Goal: Information Seeking & Learning: Understand process/instructions

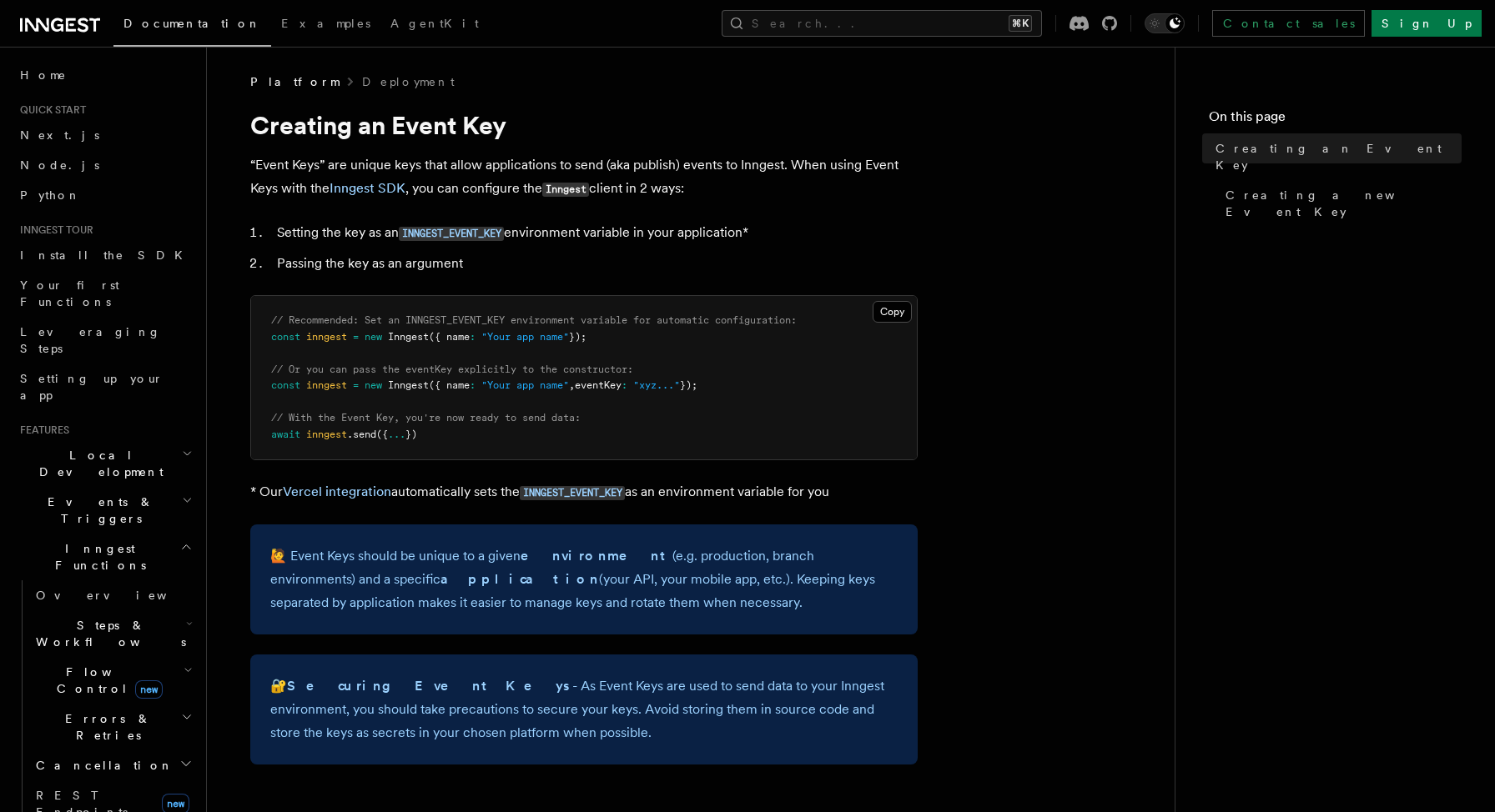
click at [67, 26] on icon at bounding box center [70, 24] width 10 height 14
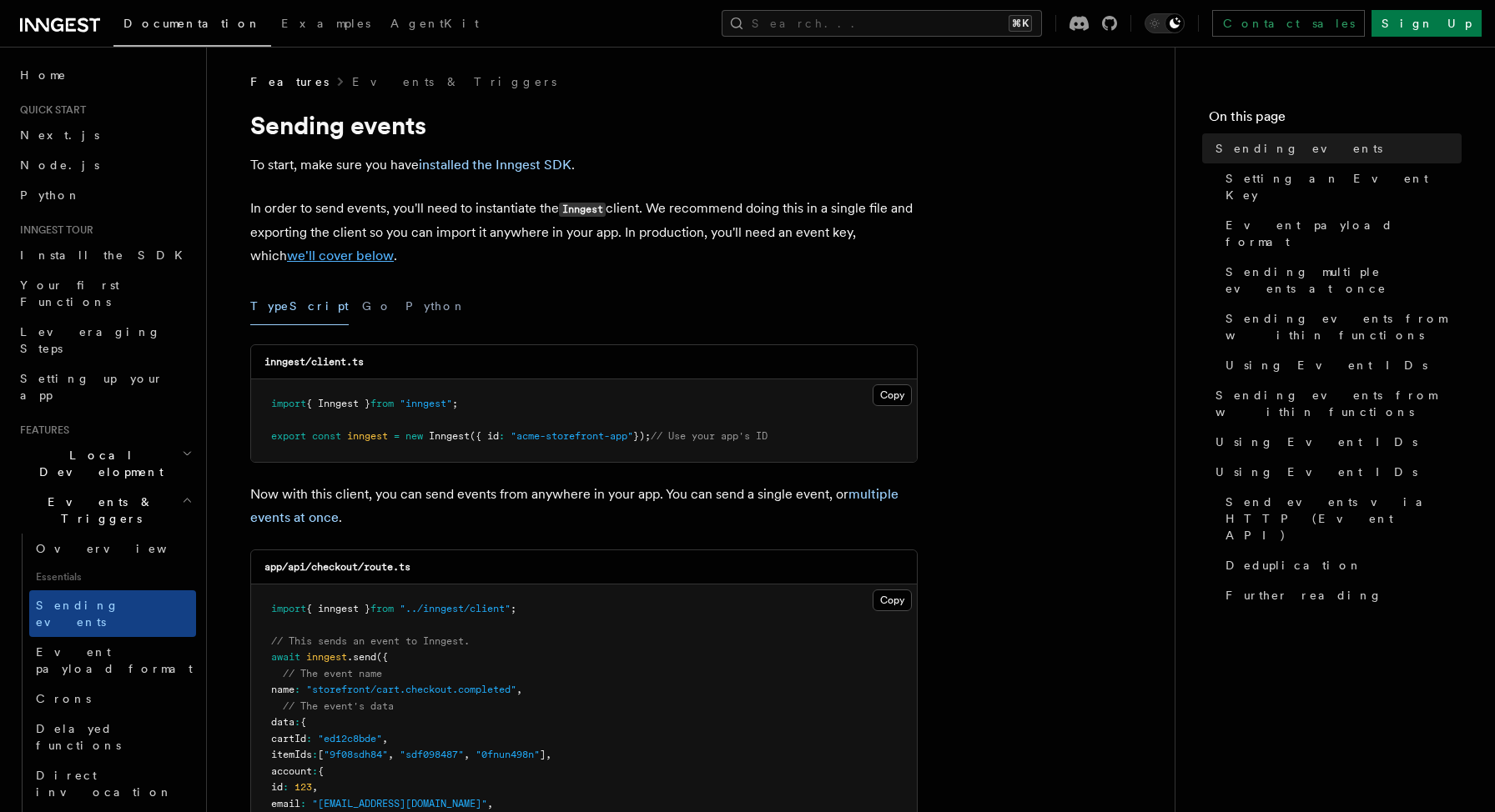
click at [328, 258] on link "we'll cover below" at bounding box center [340, 256] width 106 height 16
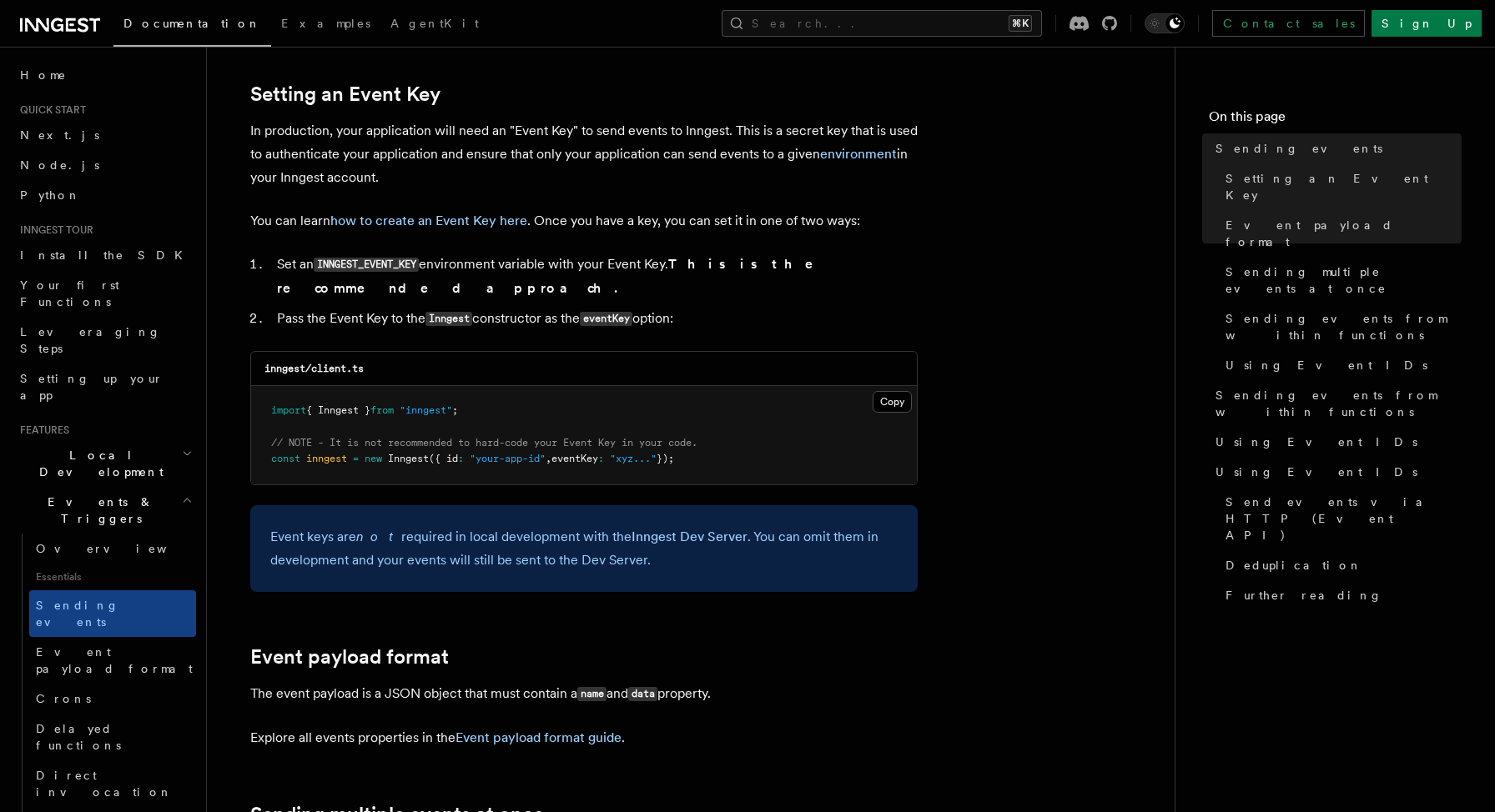
scroll to position [1256, 0]
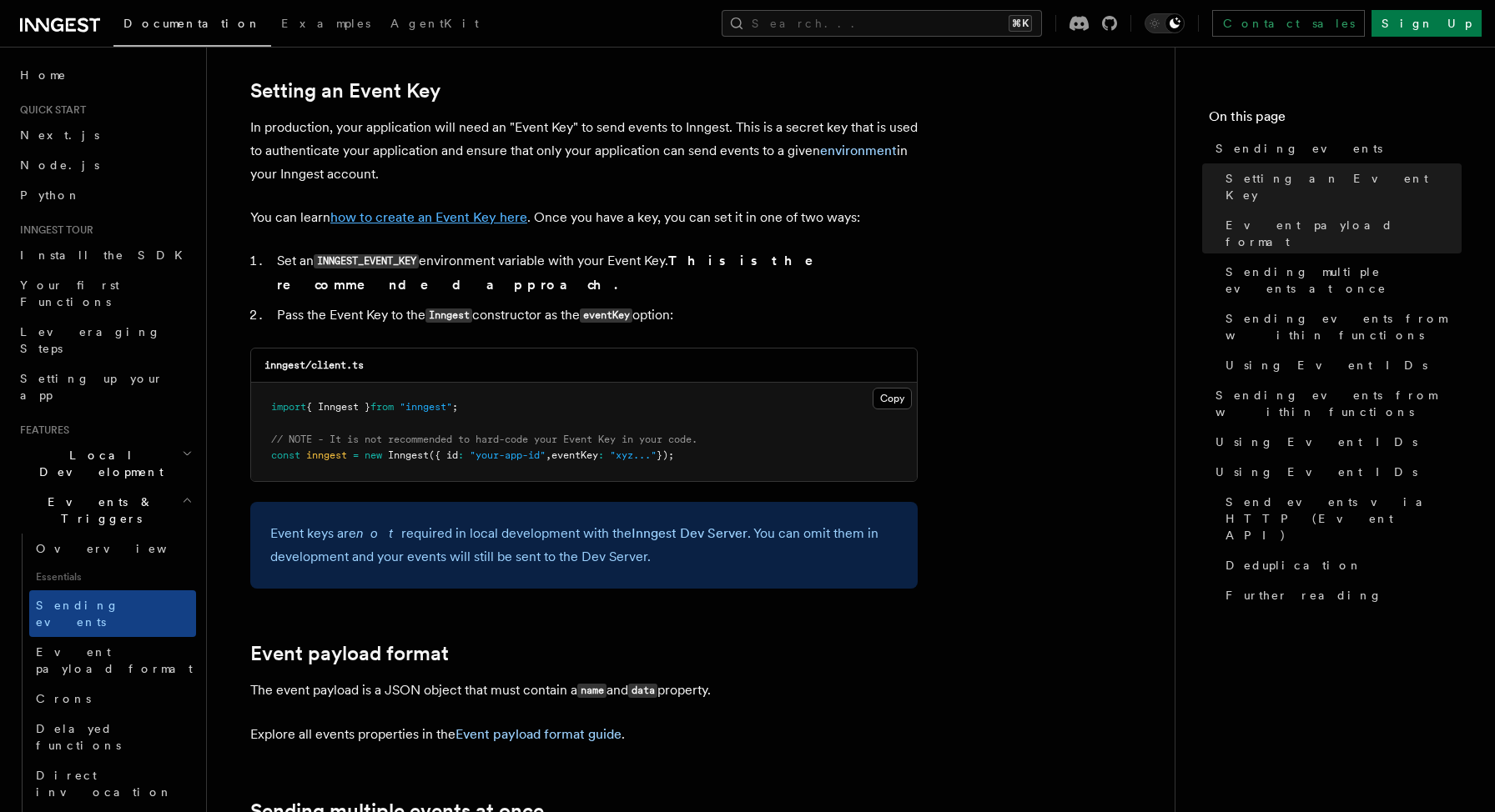
click at [426, 219] on link "how to create an Event Key here" at bounding box center [428, 217] width 197 height 16
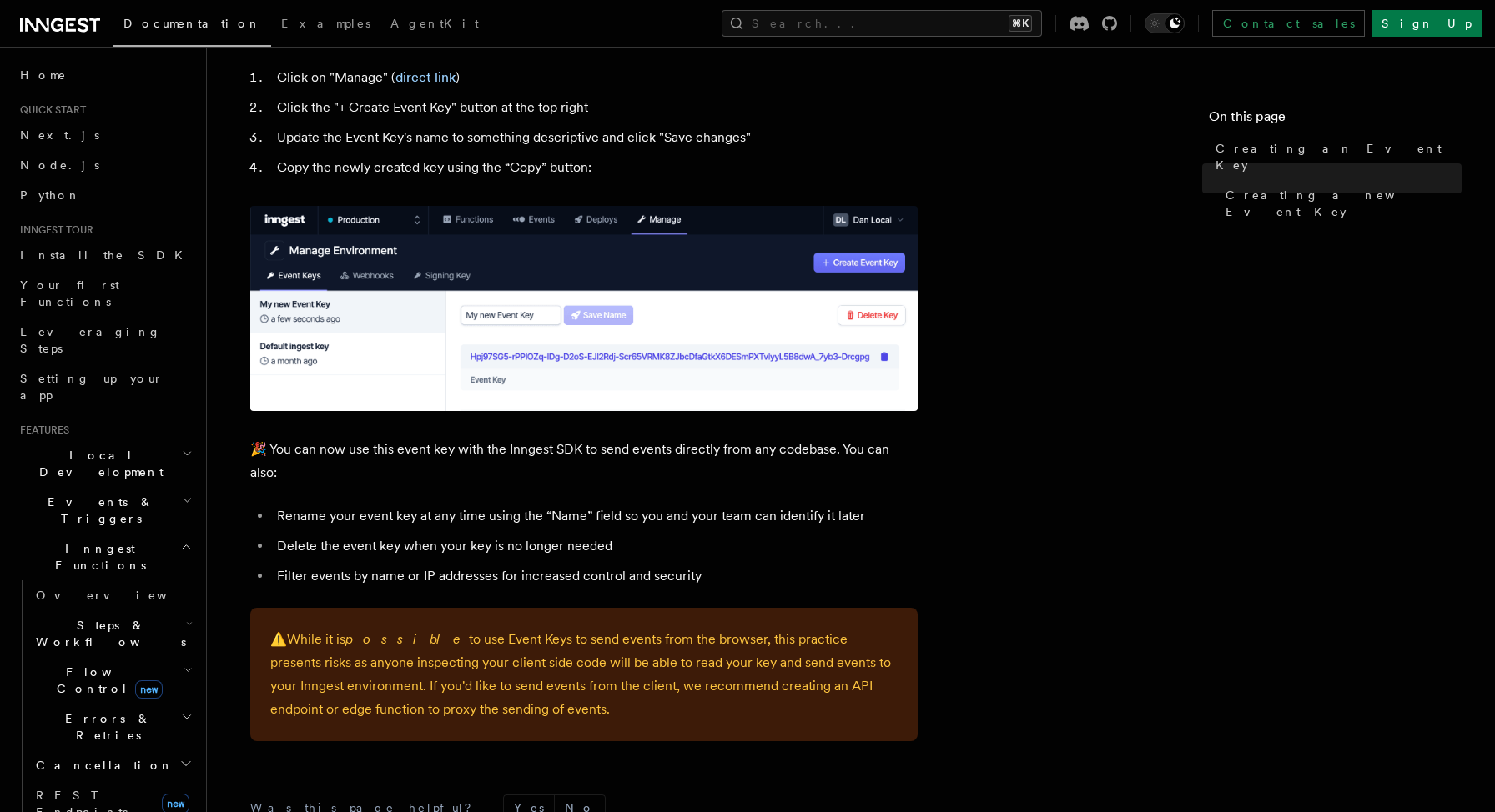
scroll to position [831, 0]
